Goal: Task Accomplishment & Management: Manage account settings

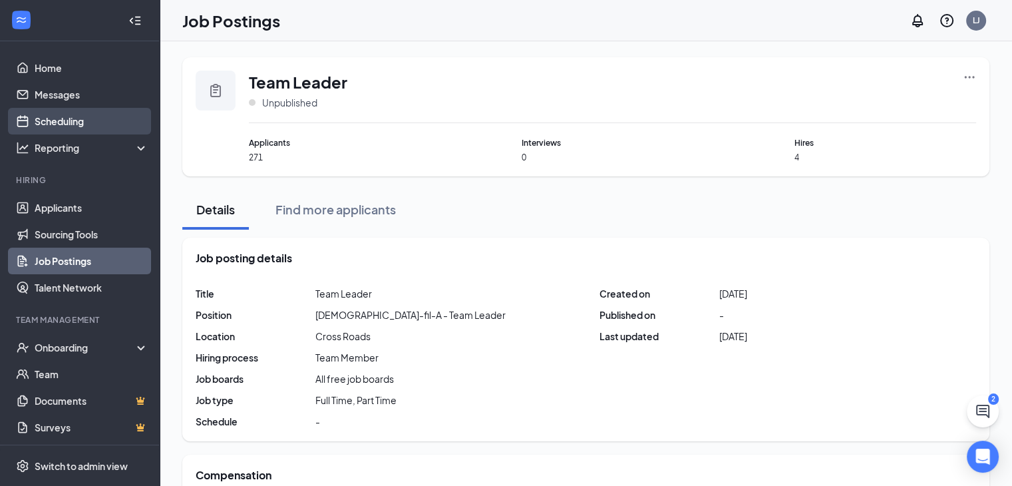
click at [57, 112] on link "Scheduling" at bounding box center [92, 121] width 114 height 27
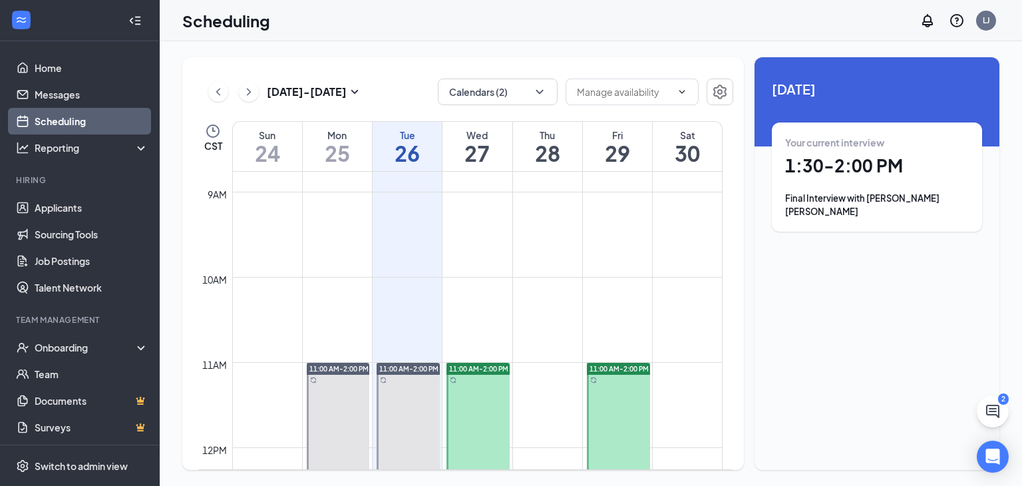
scroll to position [748, 0]
click at [917, 208] on div "Your current interview 1:30 - 2:00 PM Final Interview with [PERSON_NAME] [PERSO…" at bounding box center [877, 176] width 210 height 109
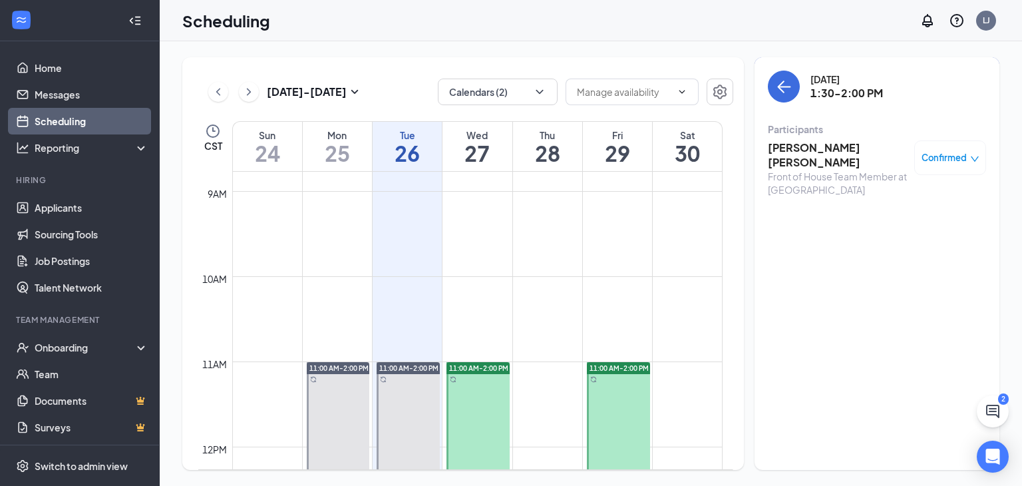
click at [812, 170] on div "Front of House Team Member at [GEOGRAPHIC_DATA]" at bounding box center [838, 183] width 140 height 27
click at [812, 147] on h3 "[PERSON_NAME] [PERSON_NAME]" at bounding box center [838, 154] width 140 height 29
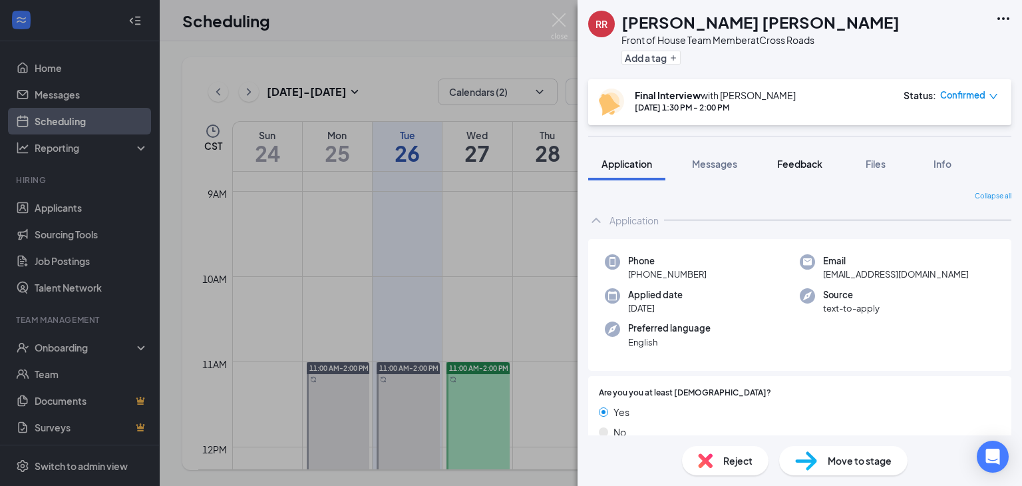
click at [797, 166] on span "Feedback" at bounding box center [800, 164] width 45 height 12
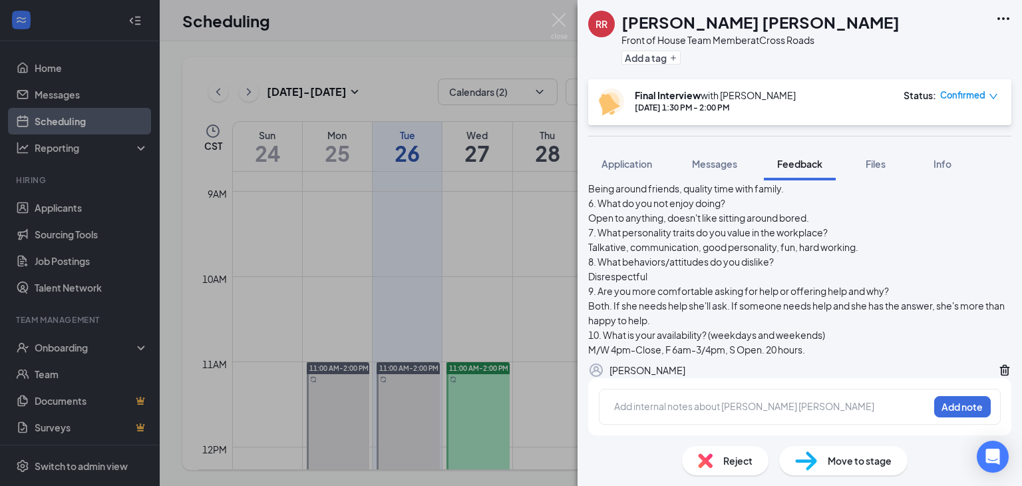
scroll to position [311, 0]
